Goal: Information Seeking & Learning: Learn about a topic

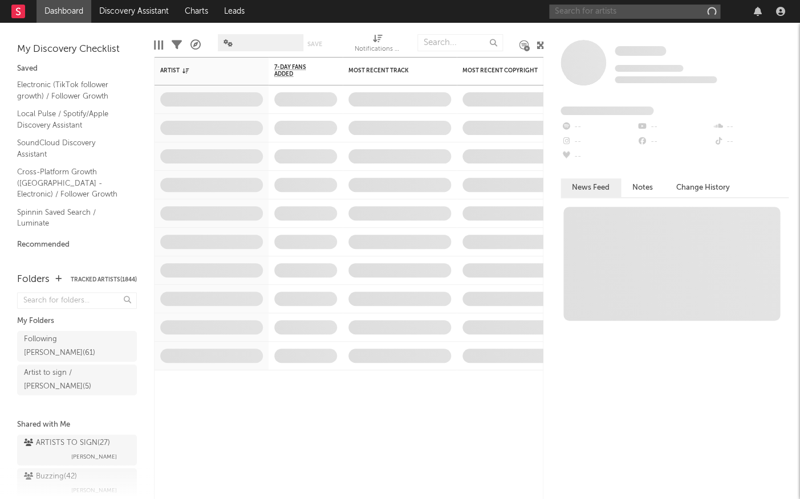
click at [629, 11] on input "text" at bounding box center [634, 12] width 171 height 14
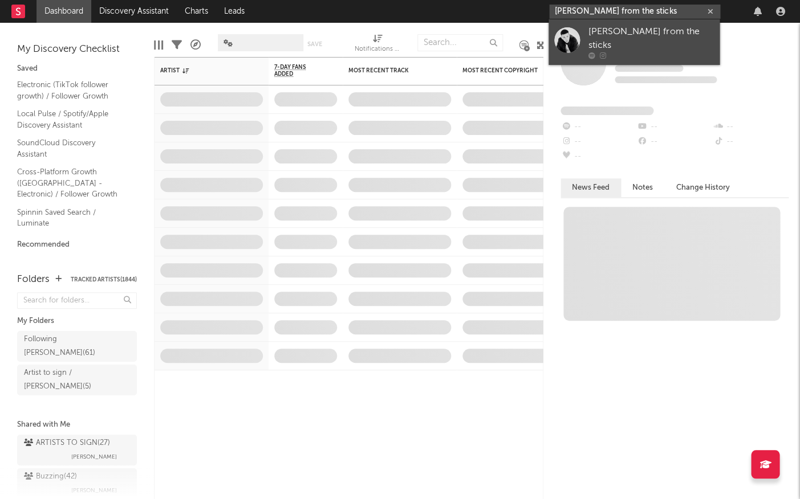
type input "[PERSON_NAME] from the sticks"
click at [646, 31] on div "[PERSON_NAME] from the sticks" at bounding box center [650, 38] width 125 height 27
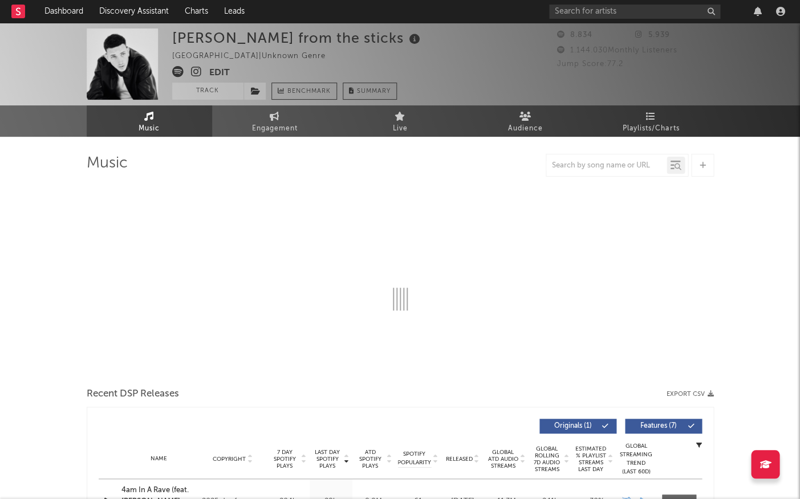
select select "6m"
